Goal: Communication & Community: Participate in discussion

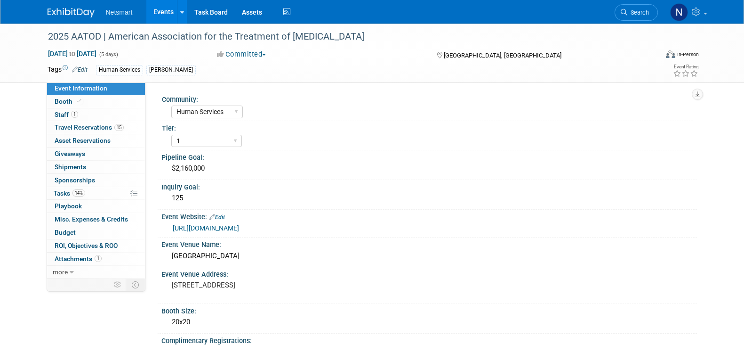
select select "Human Services"
select select "1"
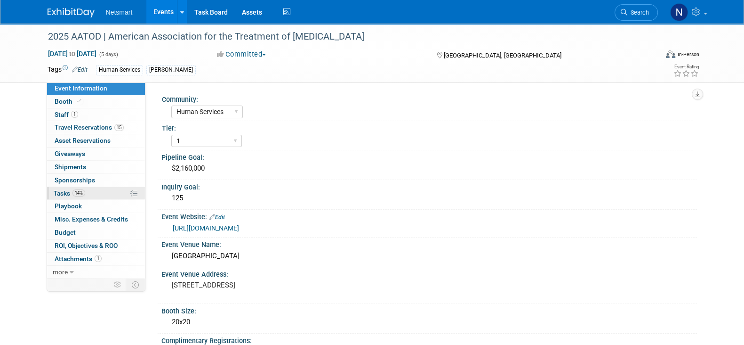
click at [97, 191] on link "14% Tasks 14%" at bounding box center [96, 193] width 98 height 13
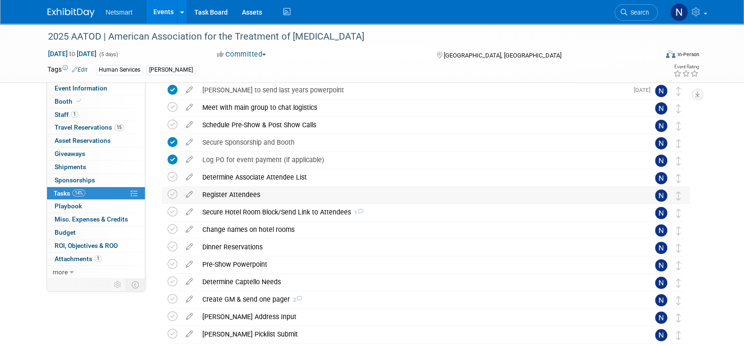
scroll to position [58, 0]
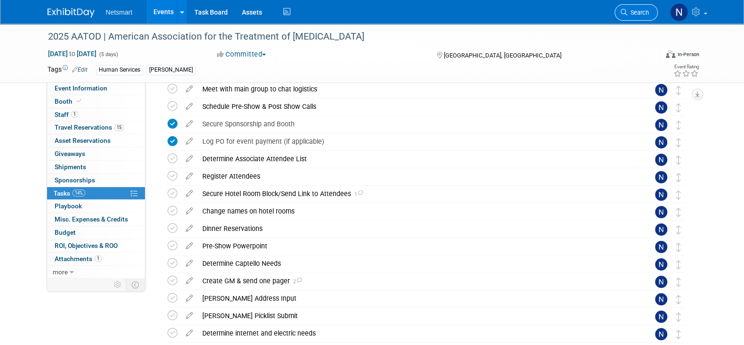
click at [638, 13] on span "Search" at bounding box center [639, 12] width 22 height 7
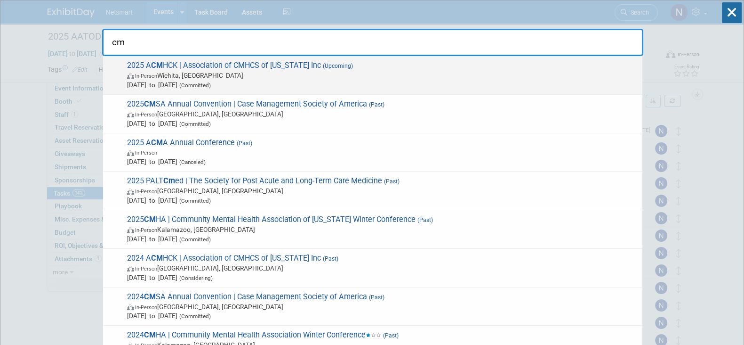
type input "cm"
click at [250, 76] on span "In-Person Wichita, KS" at bounding box center [382, 75] width 511 height 9
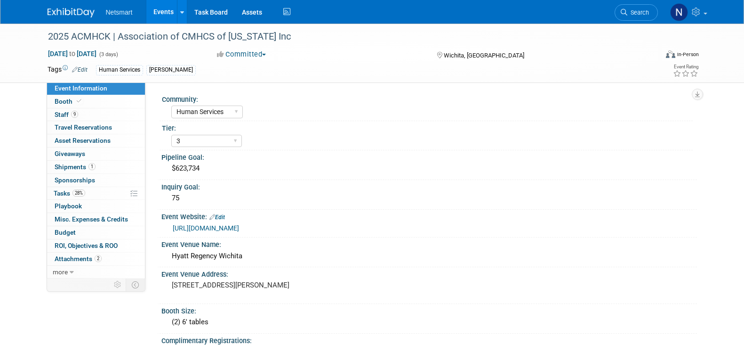
select select "Human Services"
select select "3"
select select "No"
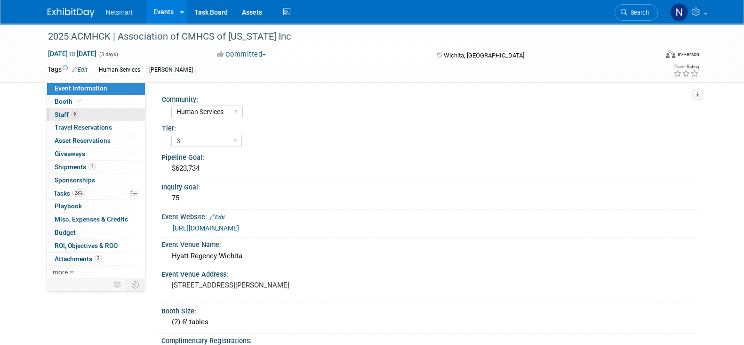
click at [88, 114] on link "9 Staff 9" at bounding box center [96, 114] width 98 height 13
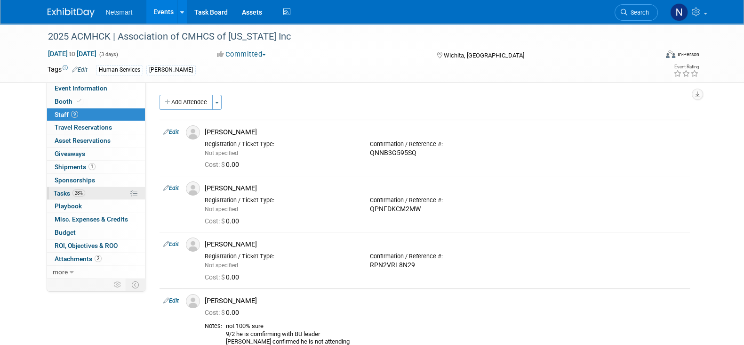
click at [80, 193] on span "28%" at bounding box center [78, 192] width 13 height 7
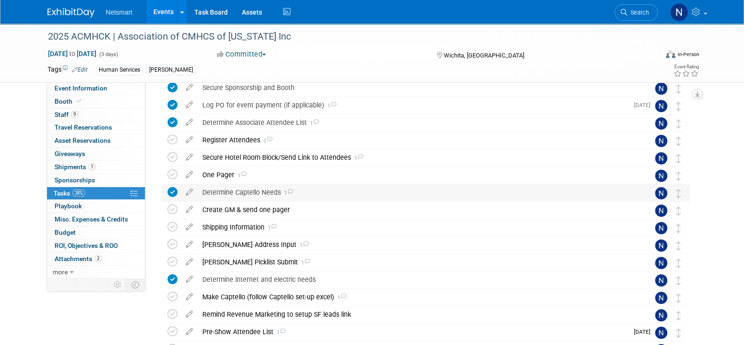
scroll to position [58, 0]
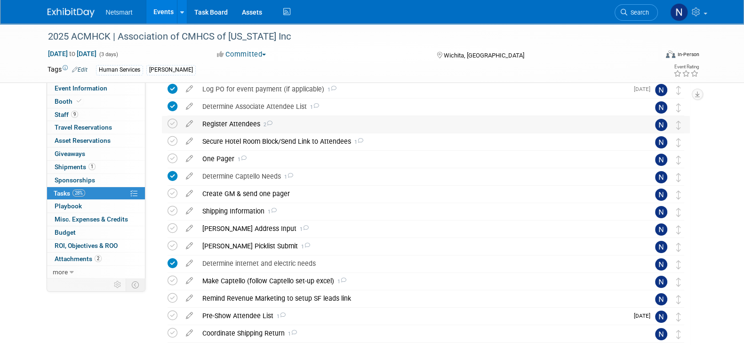
click at [232, 123] on div "Register Attendees 2" at bounding box center [417, 124] width 439 height 16
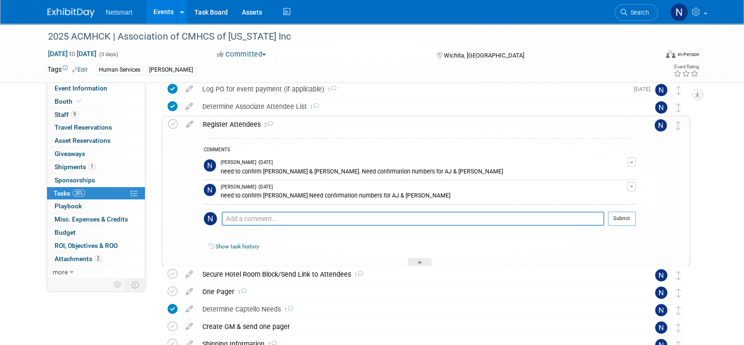
click at [233, 225] on div "Pro tip: Press Ctrl-Enter to submit comment." at bounding box center [413, 228] width 383 height 7
click at [238, 219] on textarea at bounding box center [413, 218] width 383 height 14
paste textarea "AHCA - does [PERSON_NAME] need to go?"
type textarea "AHCA - does [PERSON_NAME] need to go?"
drag, startPoint x: 362, startPoint y: 216, endPoint x: 190, endPoint y: 217, distance: 172.8
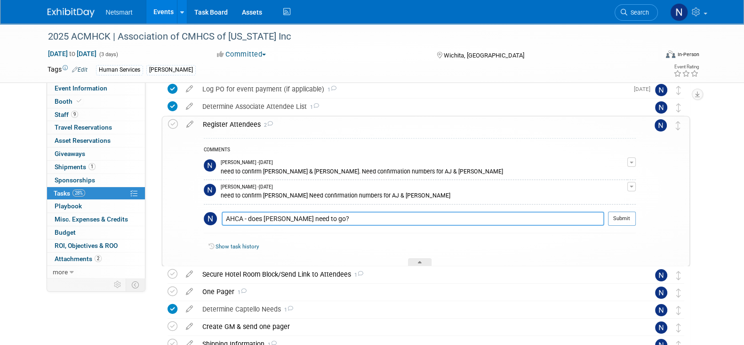
click at [190, 217] on tr "Register Attendees 2 COMMENTS Nina Finn - 3 days ago need to confirm Julie H & …" at bounding box center [426, 190] width 516 height 149
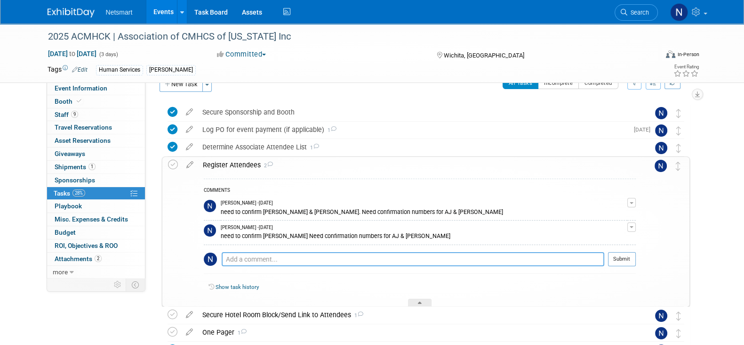
scroll to position [0, 0]
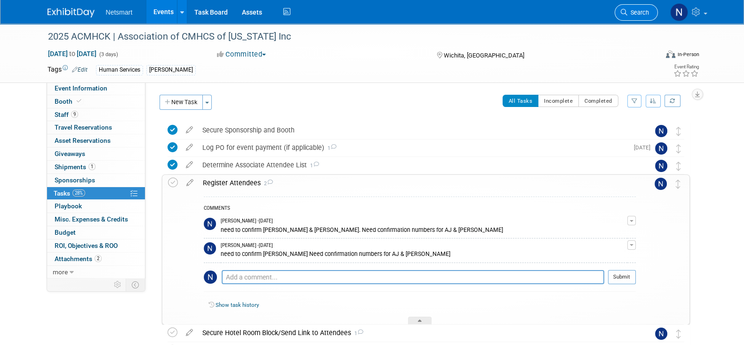
click at [630, 8] on link "Search" at bounding box center [636, 12] width 43 height 16
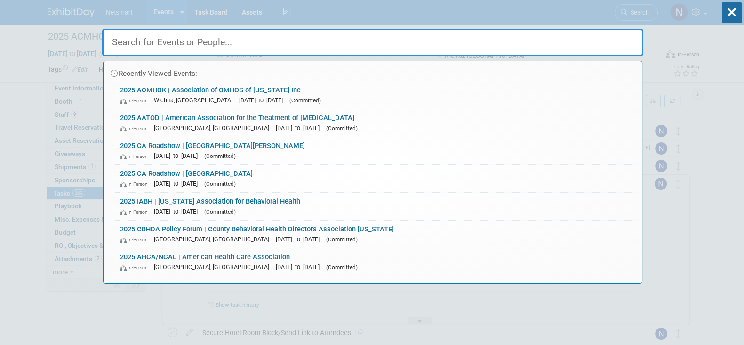
type input "c"
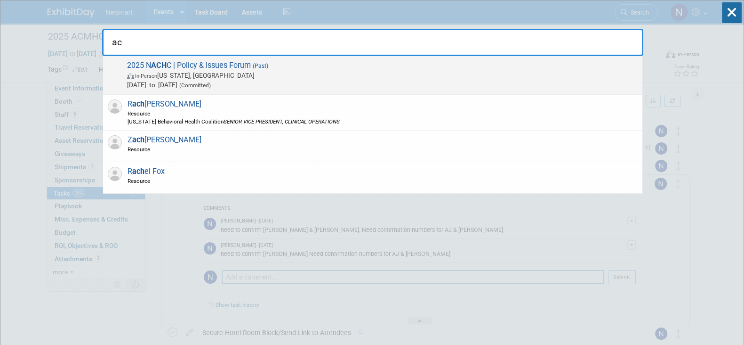
type input "a"
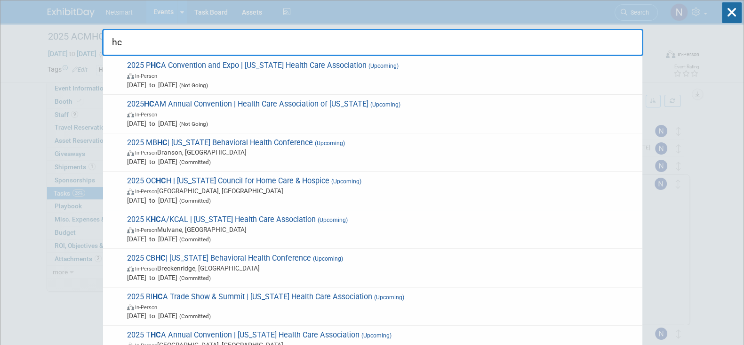
type input "h"
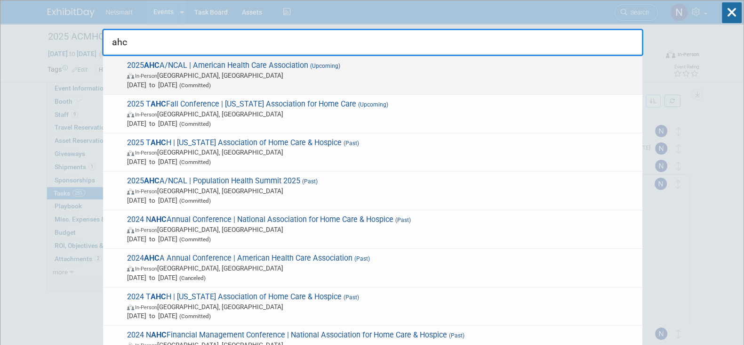
type input "ahc"
click at [216, 76] on span "In-Person Las Vegas, NV" at bounding box center [382, 75] width 511 height 9
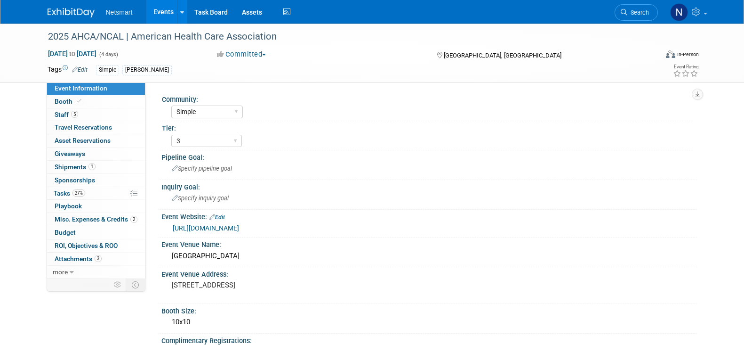
select select "Simple"
select select "3"
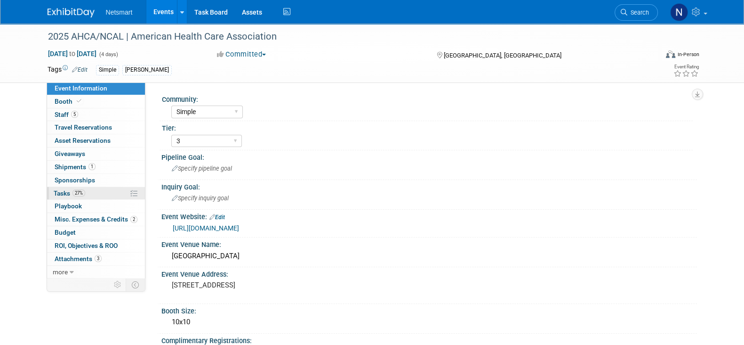
click at [105, 194] on link "27% Tasks 27%" at bounding box center [96, 193] width 98 height 13
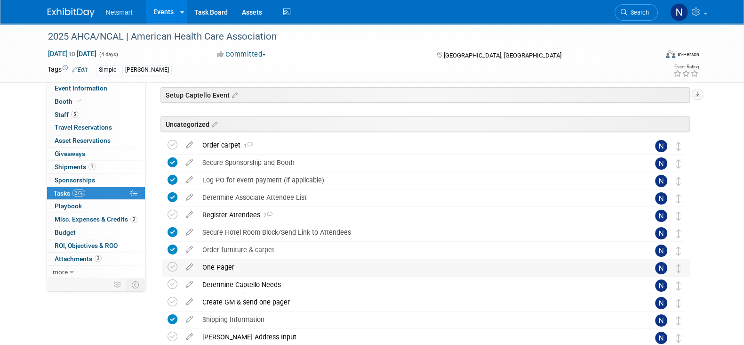
scroll to position [58, 0]
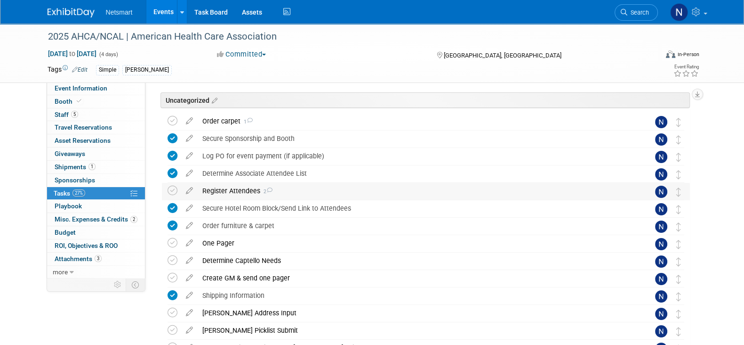
click at [233, 190] on div "Register Attendees 2" at bounding box center [417, 191] width 439 height 16
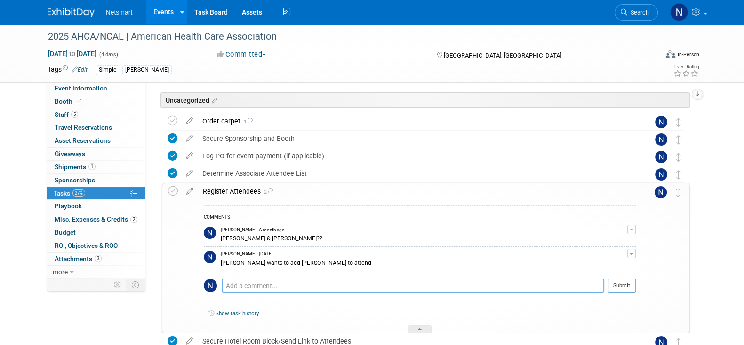
click at [249, 285] on textarea at bounding box center [413, 285] width 383 height 14
paste textarea "AHCA - does [PERSON_NAME] need to go?"
type textarea "AHCA - does [PERSON_NAME] need to go?"
click at [615, 283] on button "Submit" at bounding box center [622, 285] width 28 height 14
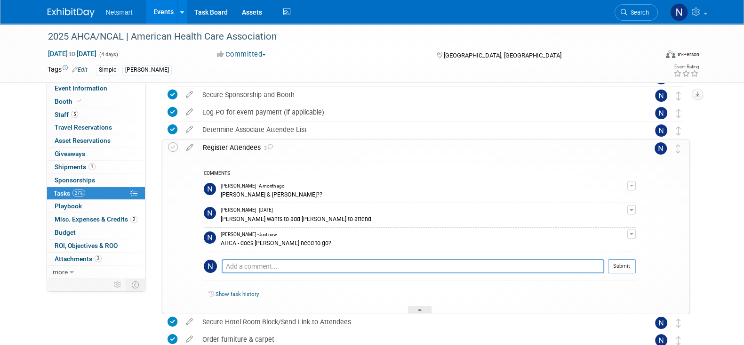
scroll to position [117, 0]
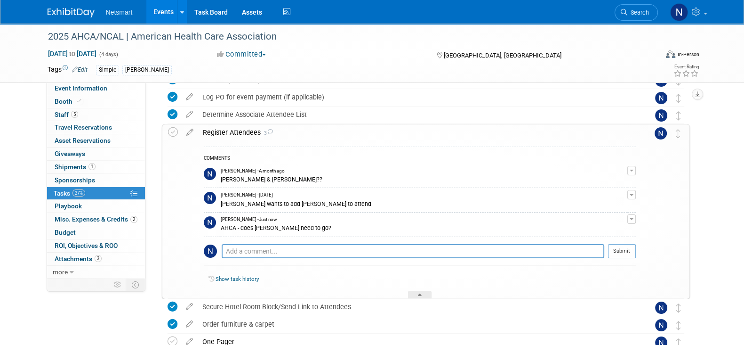
click at [424, 293] on div at bounding box center [420, 294] width 24 height 8
